Goal: Find specific page/section: Find specific page/section

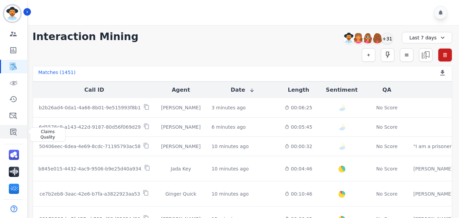
click at [11, 129] on icon "Sidebar" at bounding box center [13, 132] width 6 height 7
